Goal: Task Accomplishment & Management: Manage account settings

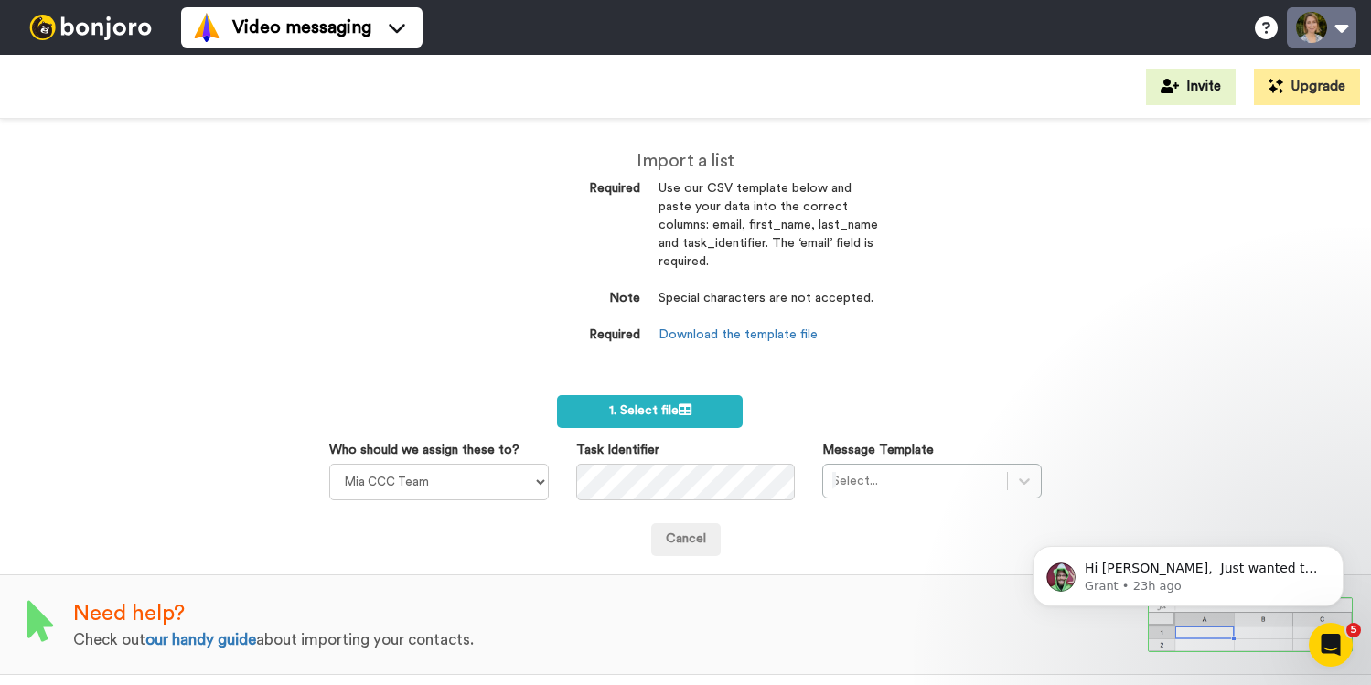
click at [1345, 24] on button at bounding box center [1322, 27] width 70 height 40
click at [86, 35] on img at bounding box center [90, 28] width 137 height 26
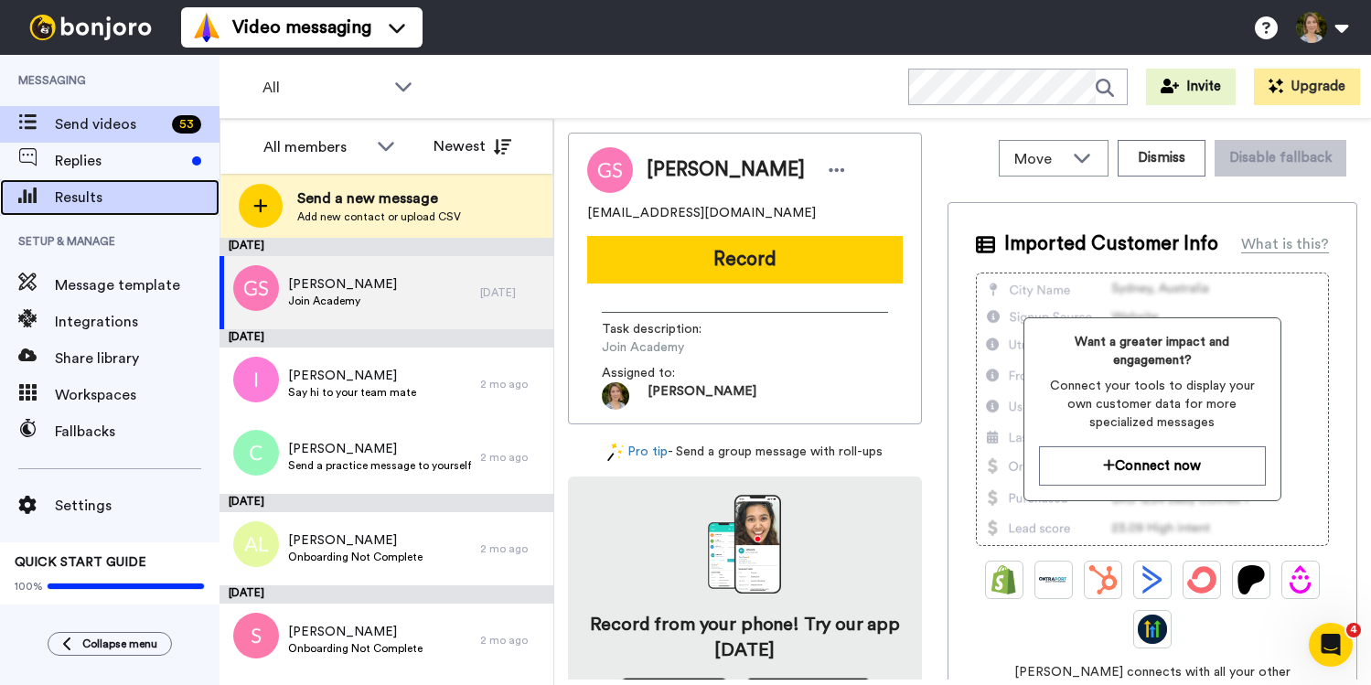
click at [92, 188] on span "Results" at bounding box center [137, 198] width 165 height 22
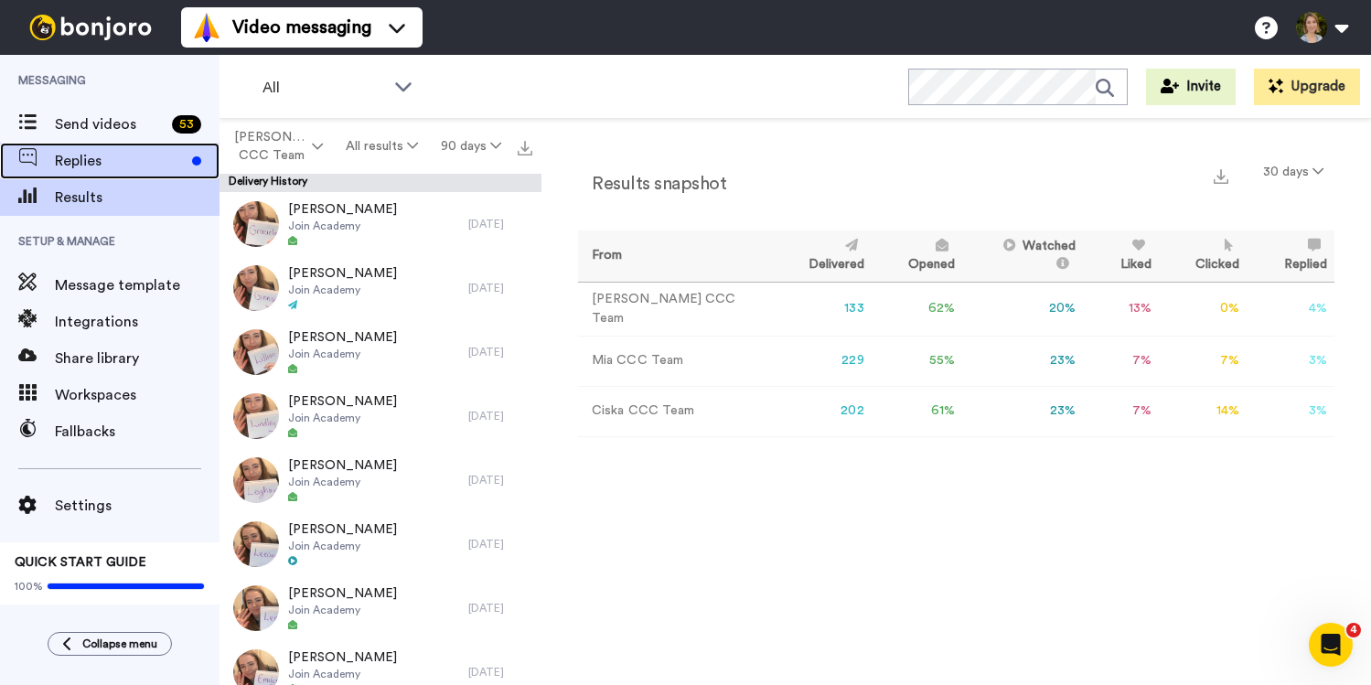
click at [88, 153] on span "Replies" at bounding box center [120, 161] width 130 height 22
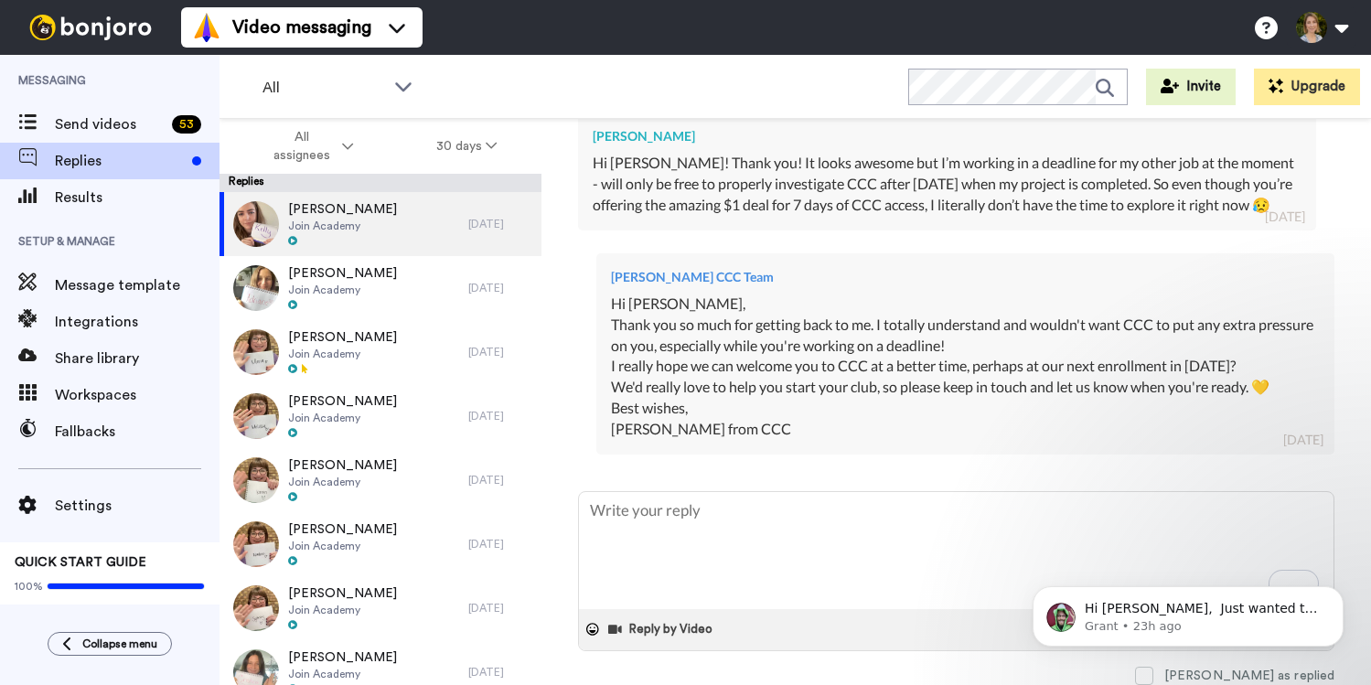
scroll to position [461, 0]
click at [88, 297] on div "Message template" at bounding box center [109, 285] width 219 height 37
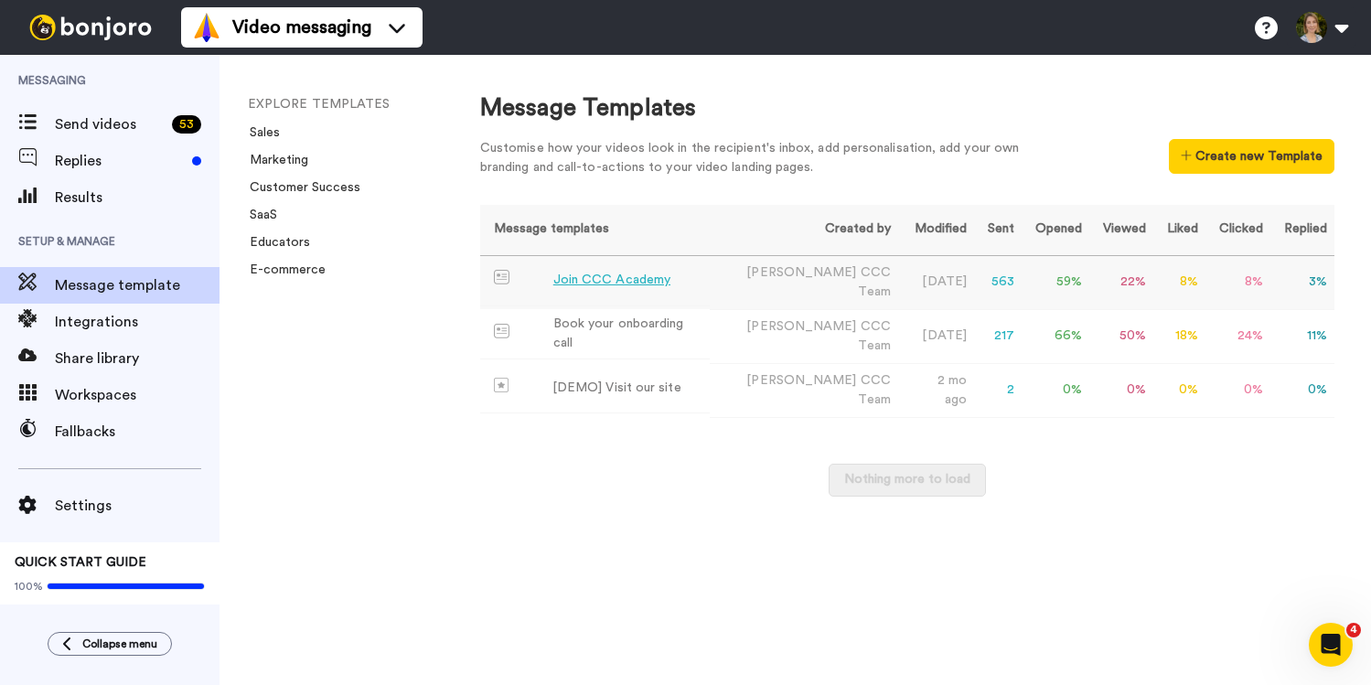
click at [982, 278] on td "563" at bounding box center [998, 282] width 48 height 54
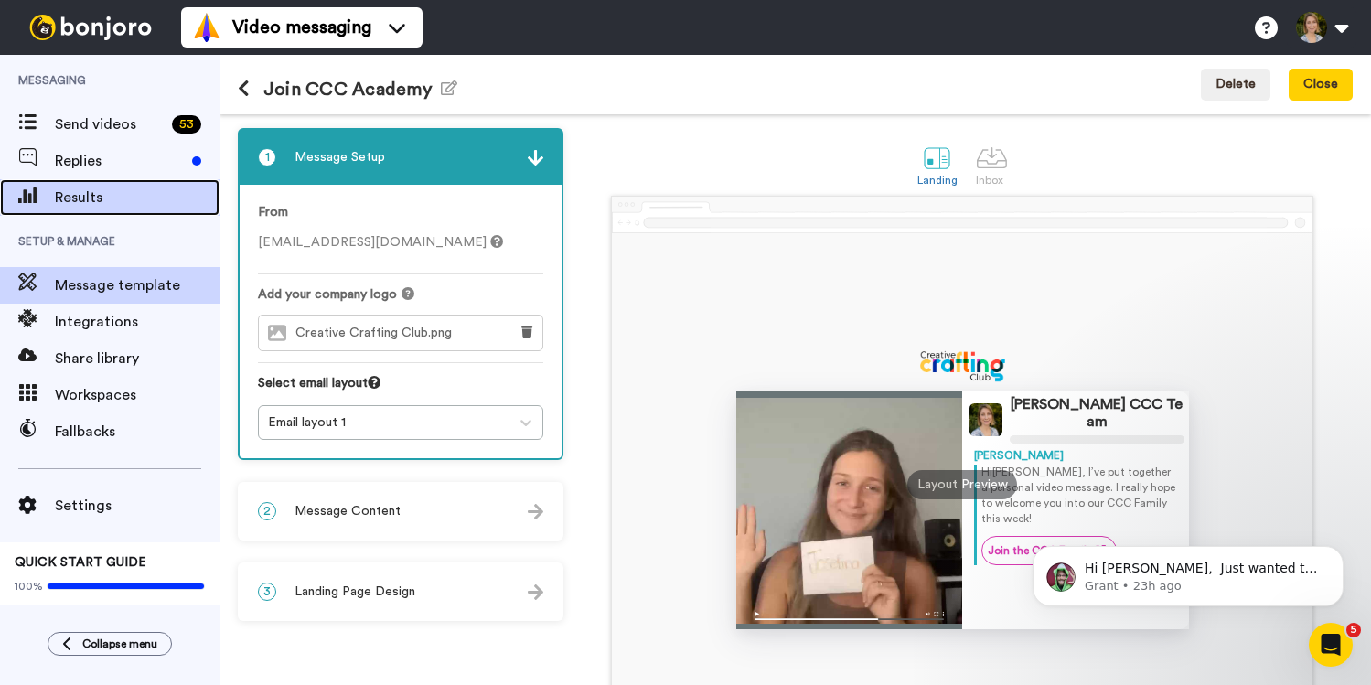
click at [77, 208] on span "Results" at bounding box center [137, 198] width 165 height 22
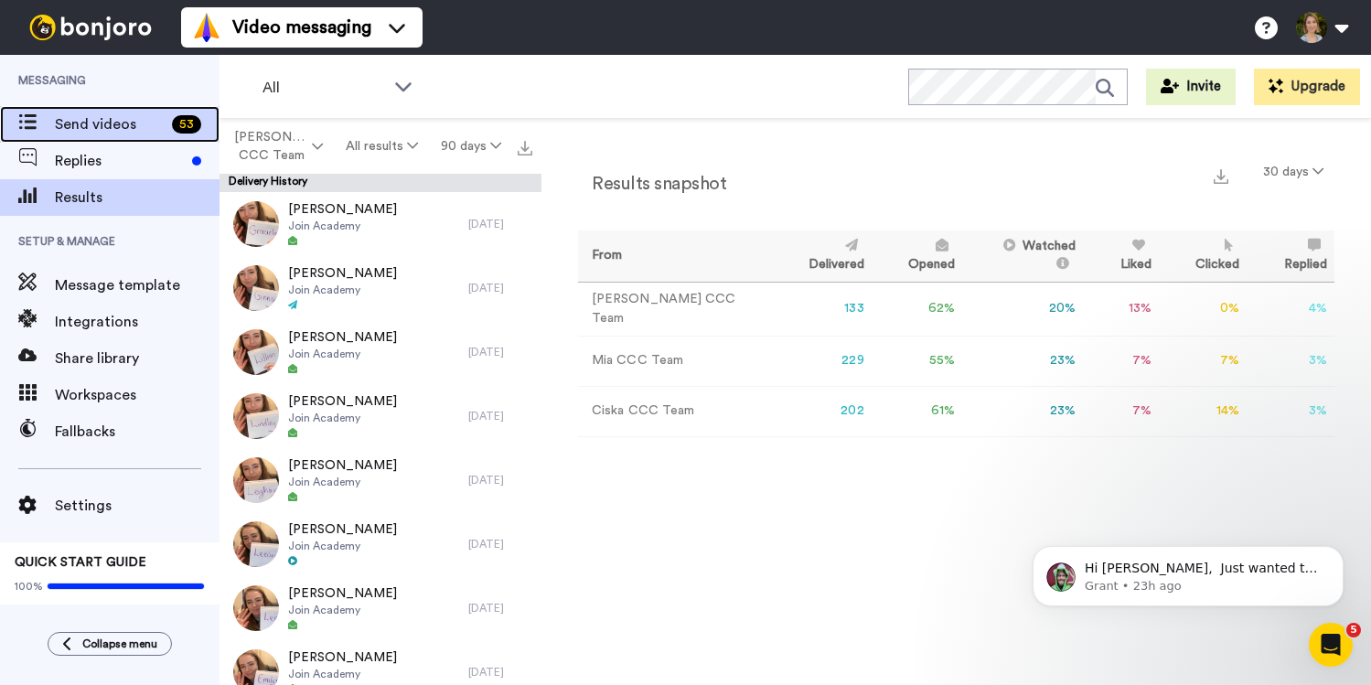
click at [100, 128] on span "Send videos" at bounding box center [110, 124] width 110 height 22
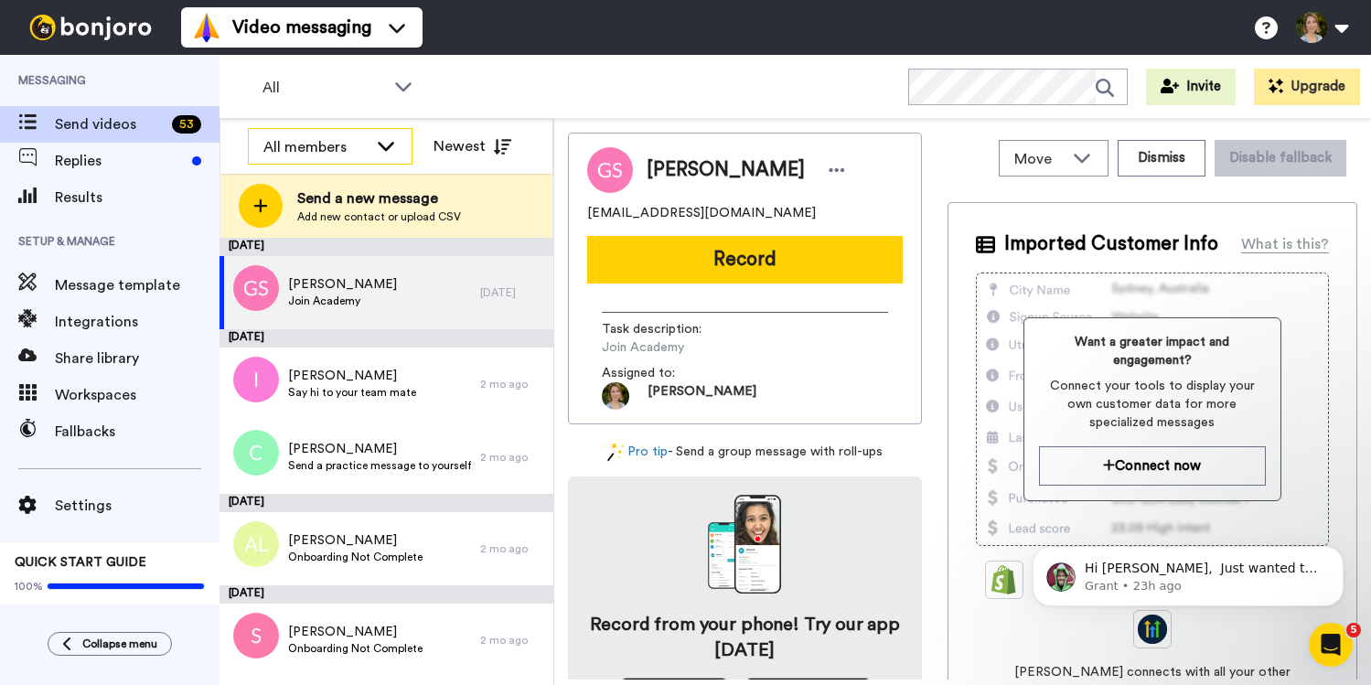
click at [382, 142] on icon at bounding box center [386, 145] width 22 height 18
click at [493, 94] on div "All WORKSPACES View all All Default Member Q&A August 2020 Lead Conversion Join…" at bounding box center [794, 87] width 1151 height 64
click at [398, 84] on icon at bounding box center [403, 86] width 16 height 9
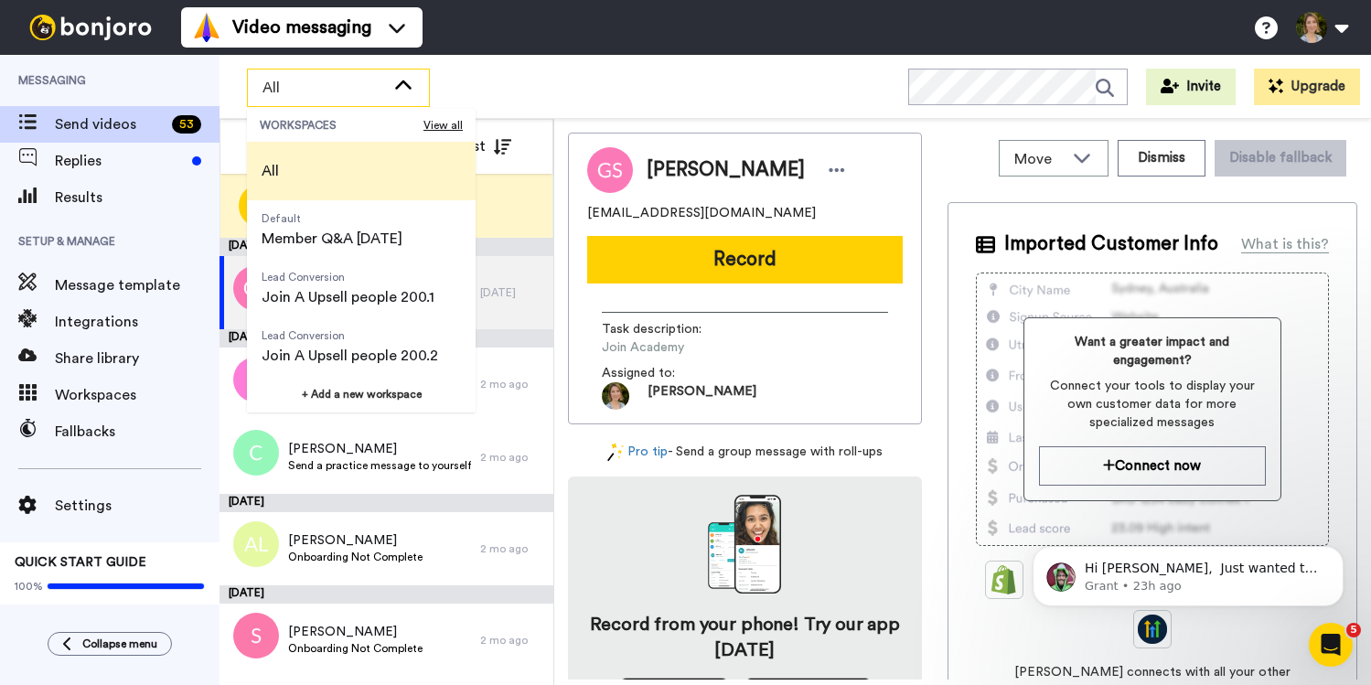
click at [540, 70] on div "All WORKSPACES View all All Default Member Q&A August 2020 Lead Conversion Join…" at bounding box center [794, 87] width 1151 height 64
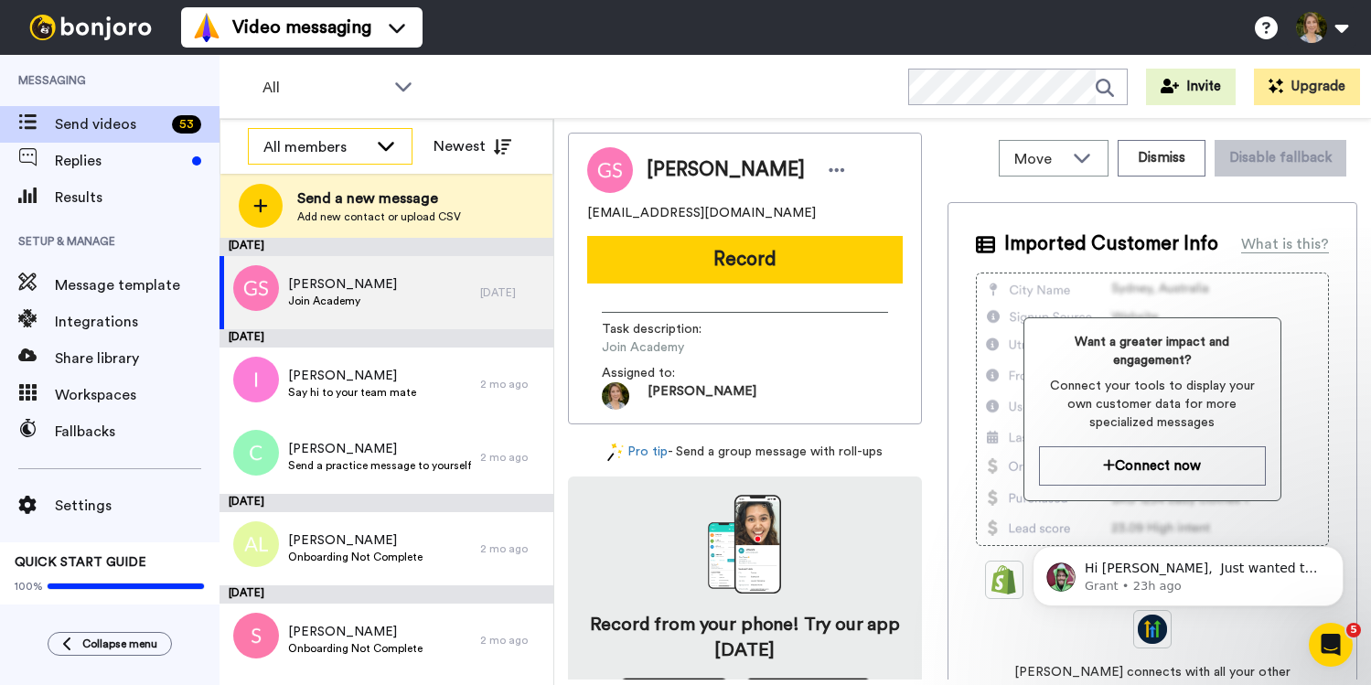
click at [352, 151] on div "All members" at bounding box center [315, 147] width 104 height 22
click at [599, 87] on div "All WORKSPACES View all All Default Member Q&A August 2020 Lead Conversion Join…" at bounding box center [794, 87] width 1151 height 64
click at [305, 140] on div "All members" at bounding box center [315, 147] width 104 height 22
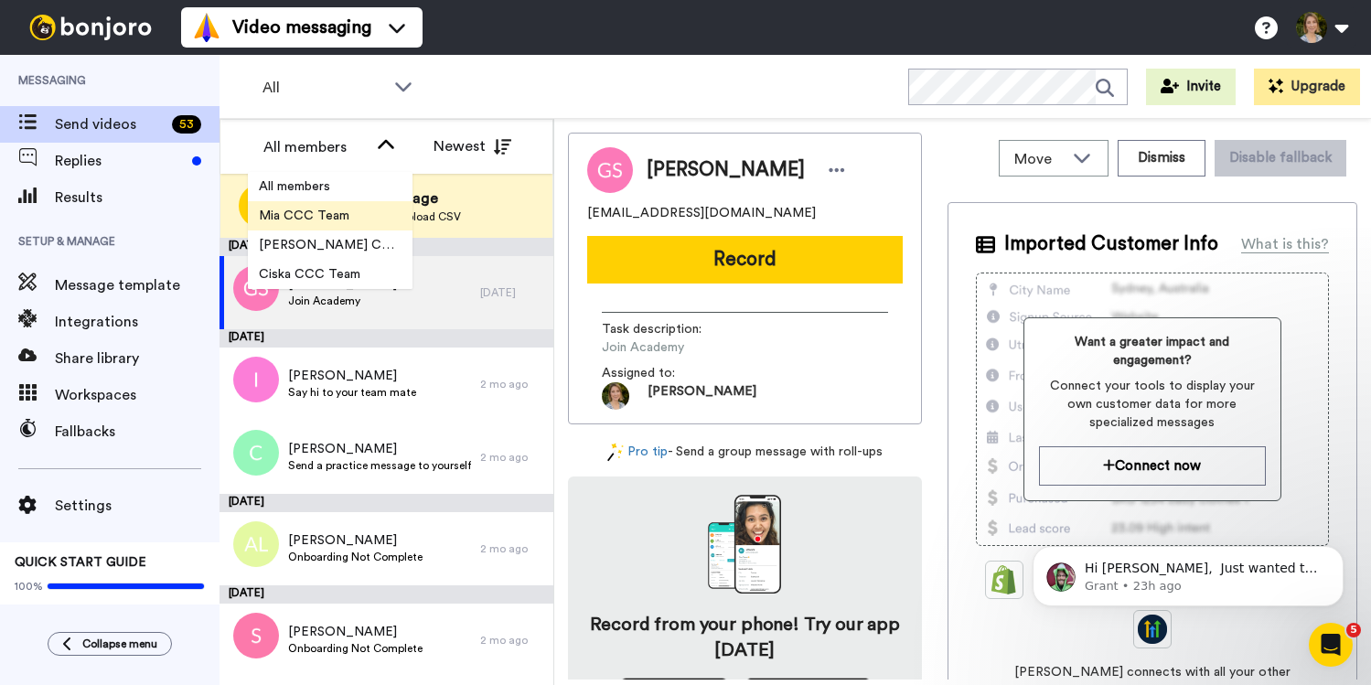
click at [295, 209] on span "Mia CCC Team" at bounding box center [304, 216] width 112 height 18
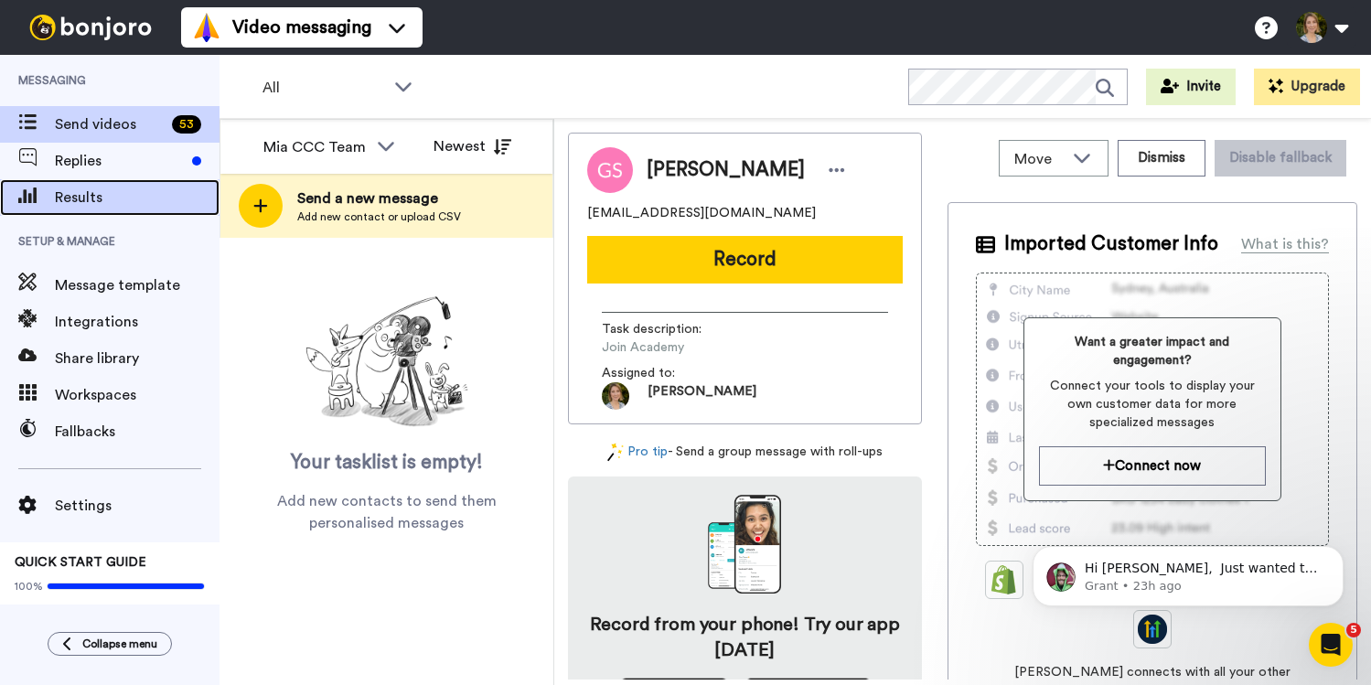
click at [114, 192] on span "Results" at bounding box center [137, 198] width 165 height 22
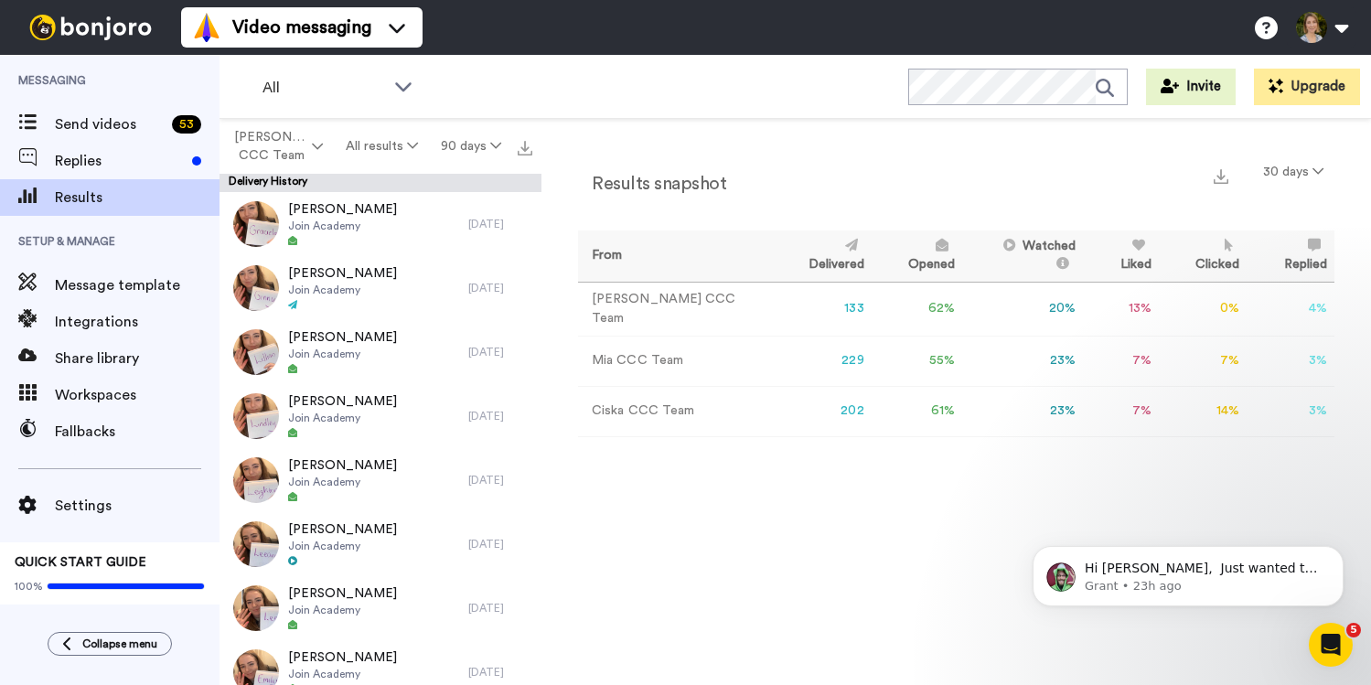
click at [1086, 183] on div "Results snapshot 30 days" at bounding box center [956, 179] width 756 height 48
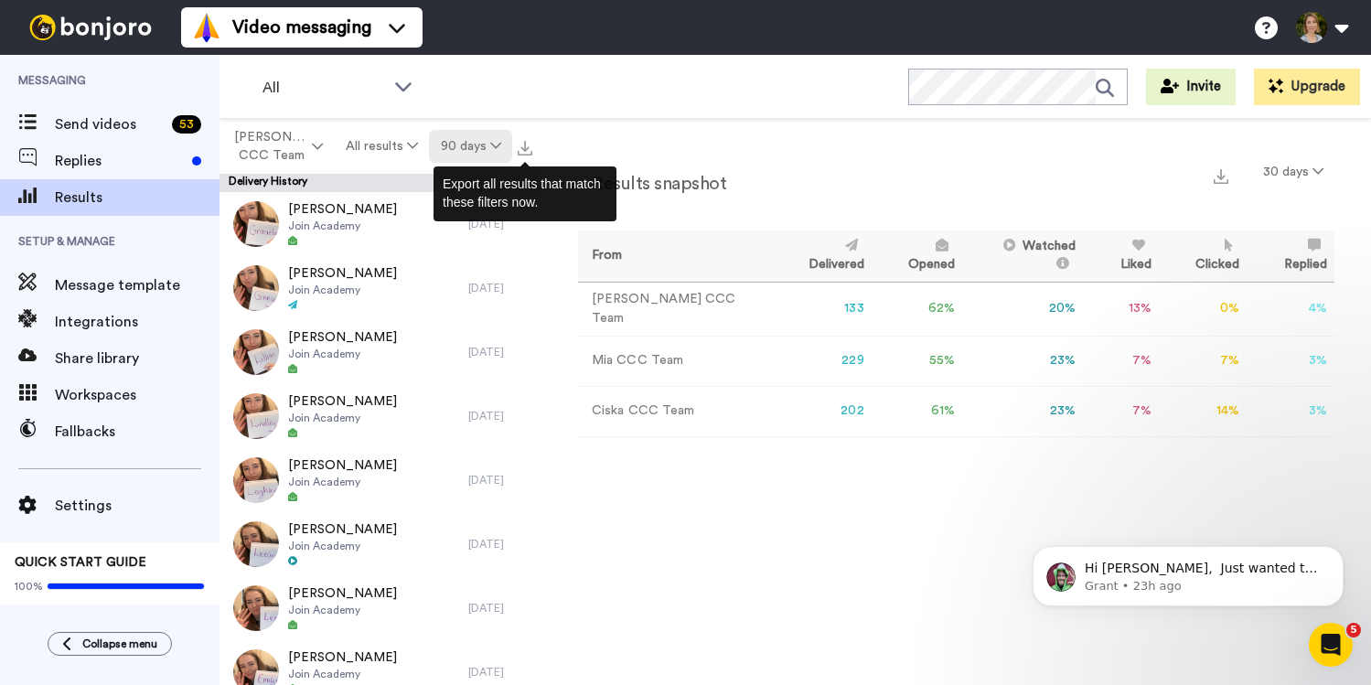
click at [484, 150] on button "90 days" at bounding box center [470, 146] width 83 height 33
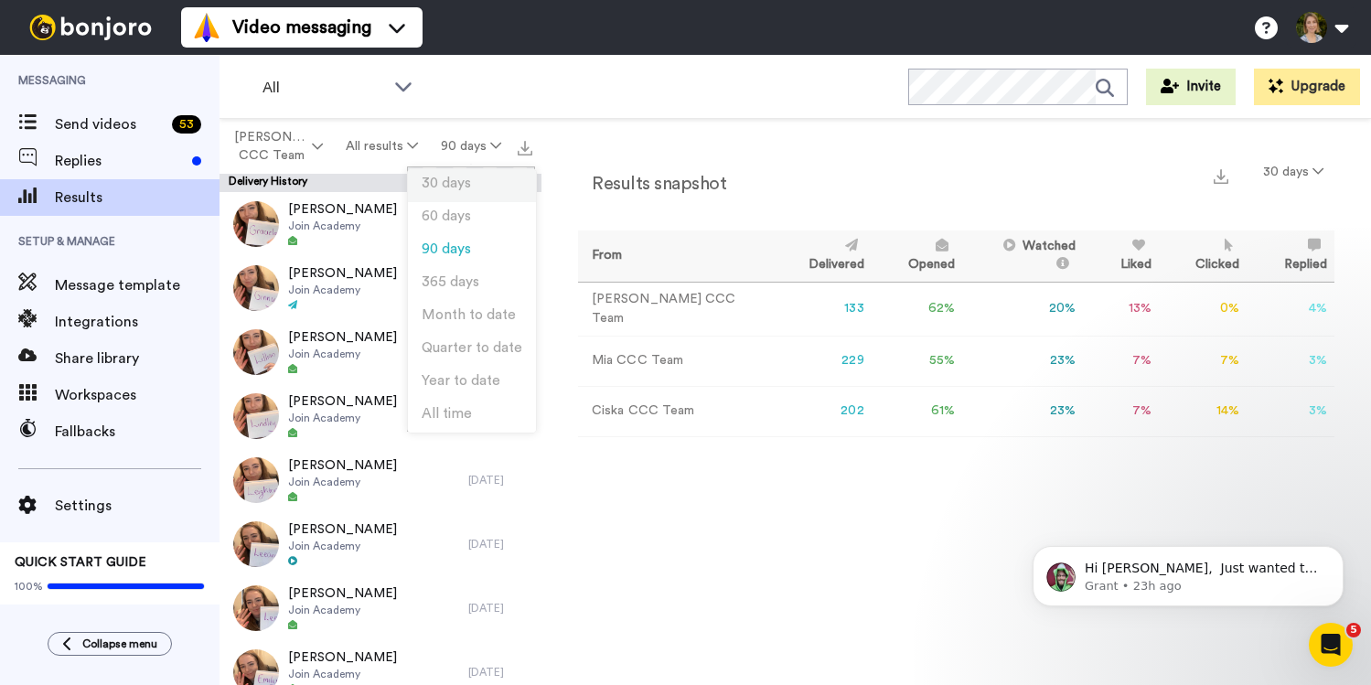
click at [452, 190] on span "30 days" at bounding box center [446, 183] width 49 height 14
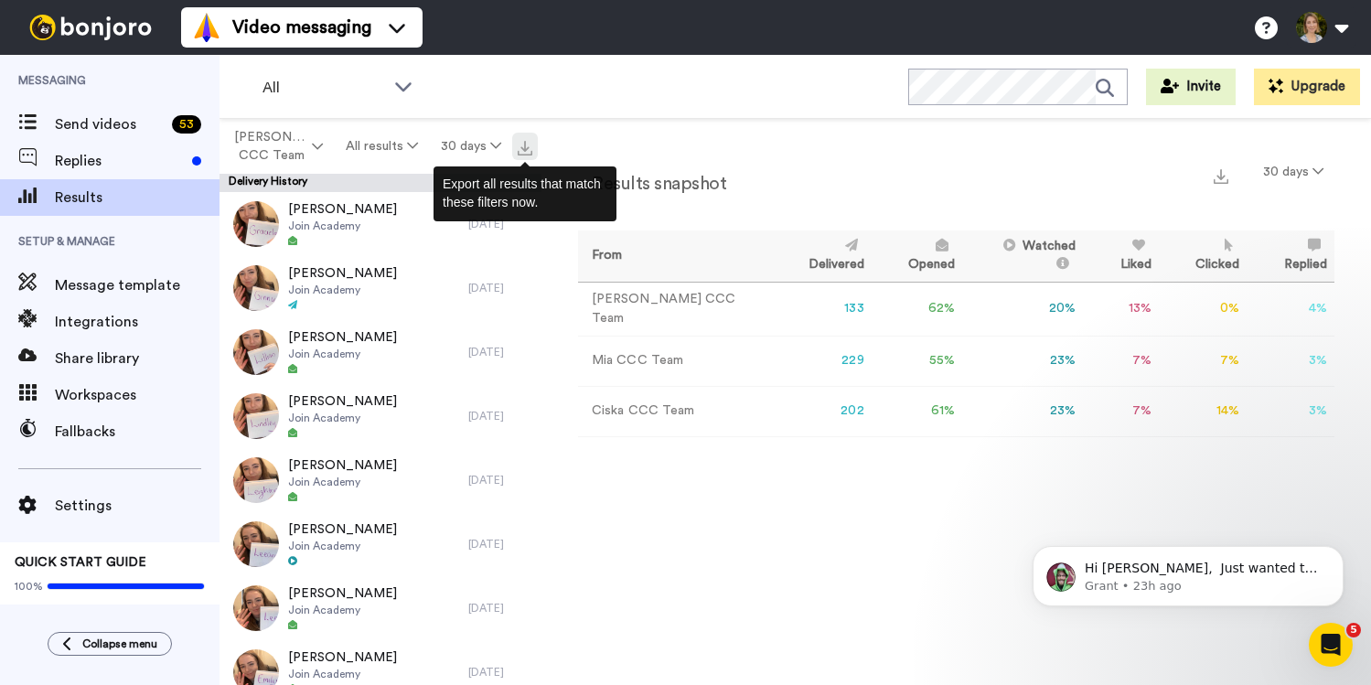
click at [528, 153] on img at bounding box center [525, 148] width 15 height 15
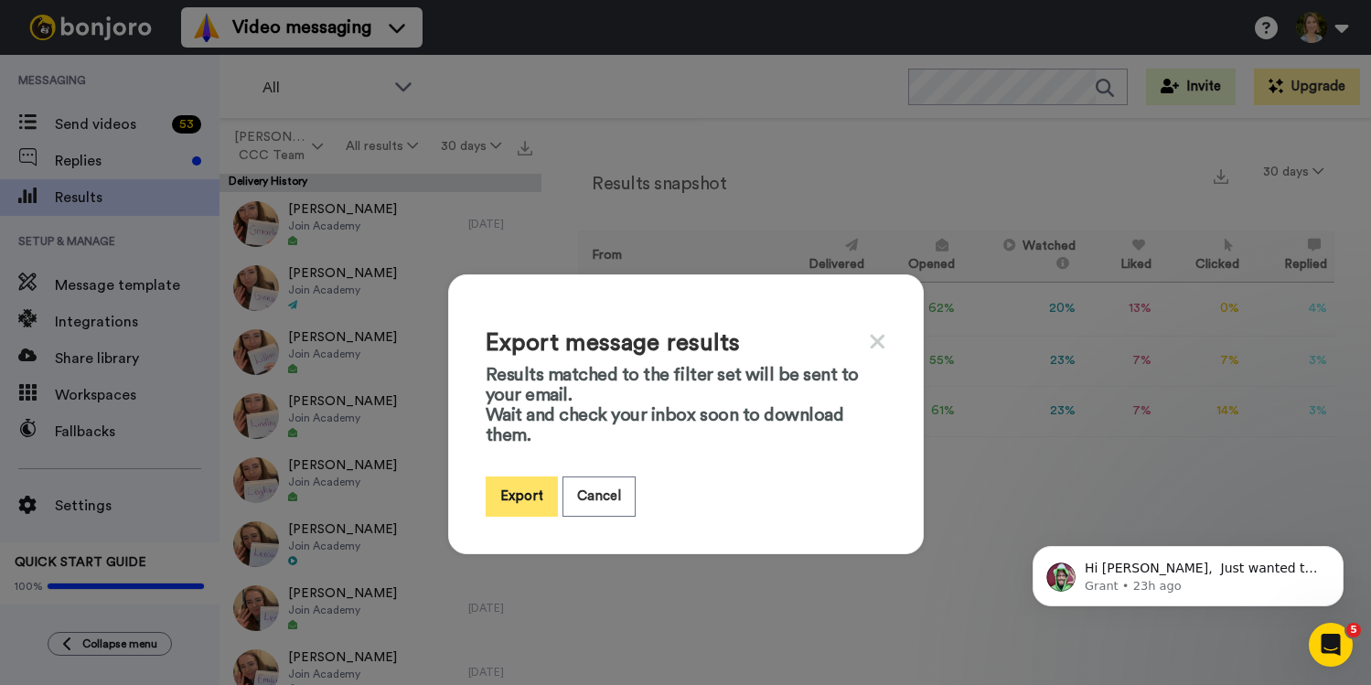
click at [526, 496] on button "Export" at bounding box center [522, 495] width 72 height 39
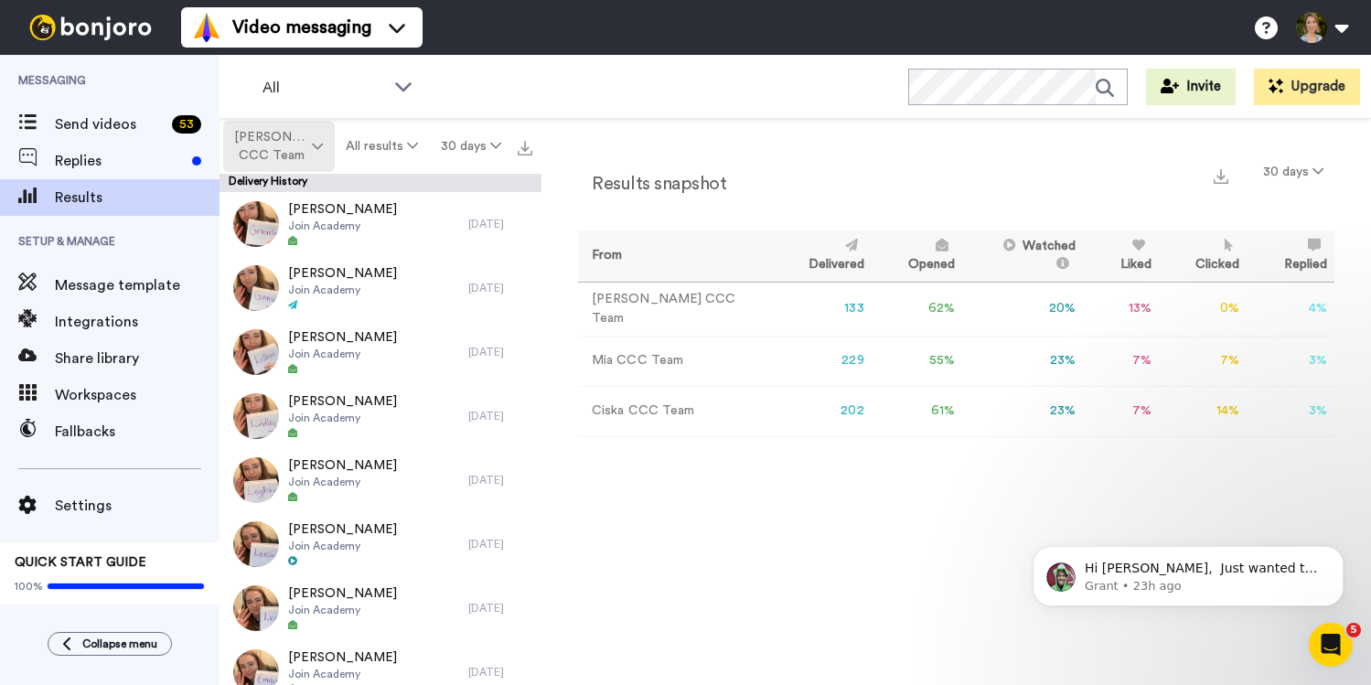
click at [311, 138] on button "[PERSON_NAME] CCC Team" at bounding box center [279, 146] width 112 height 51
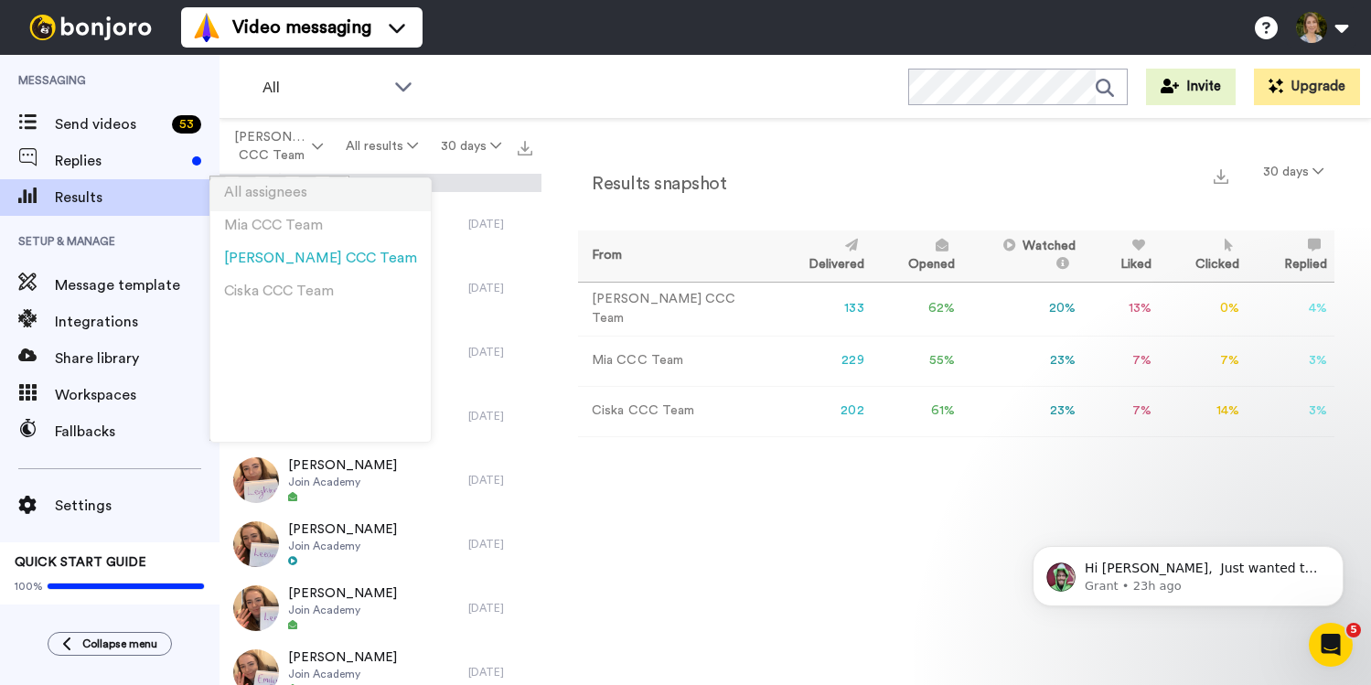
click at [273, 191] on span "All assignees" at bounding box center [265, 193] width 83 height 14
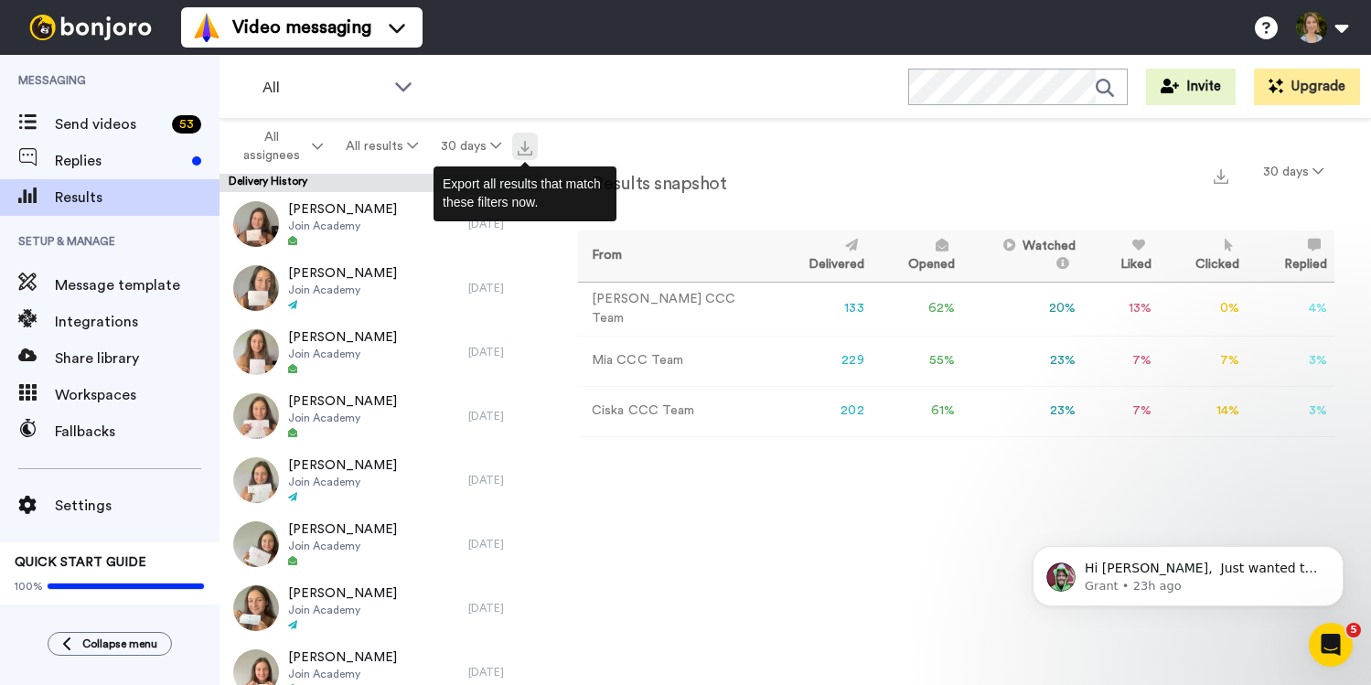
click at [527, 148] on img at bounding box center [525, 148] width 15 height 15
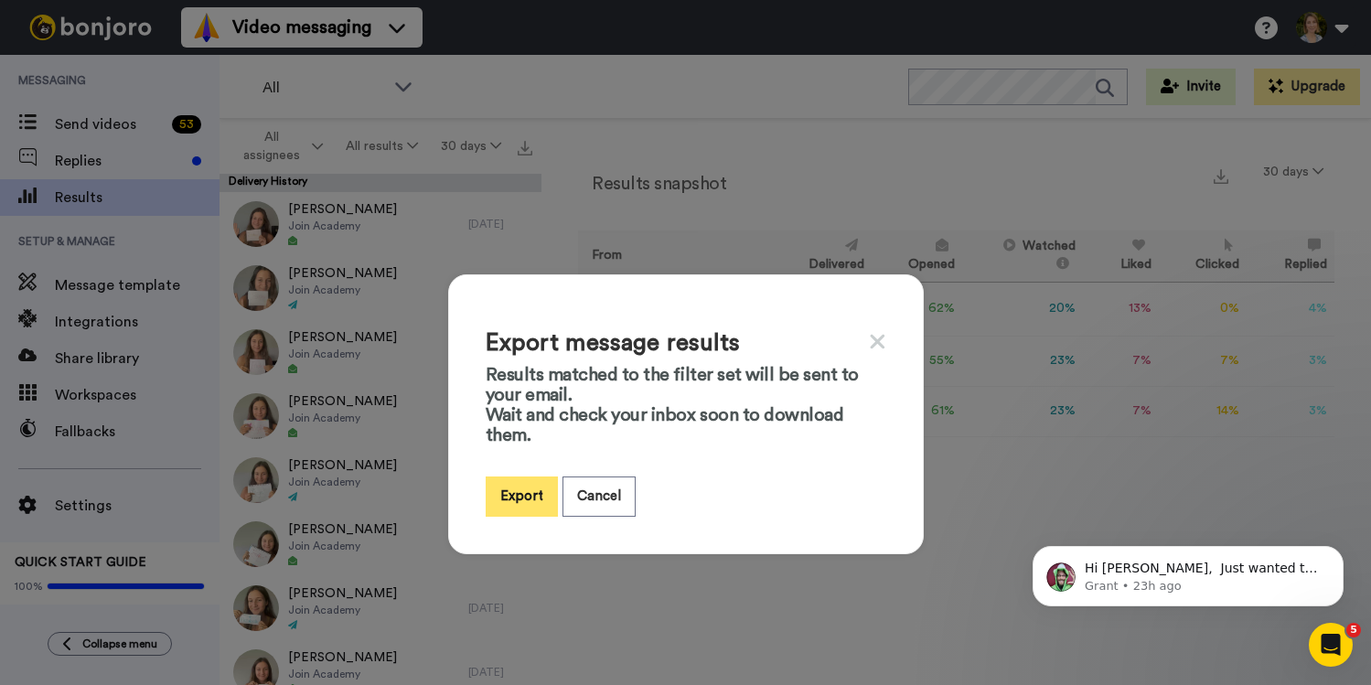
click at [509, 485] on button "Export" at bounding box center [522, 495] width 72 height 39
